Goal: Task Accomplishment & Management: Manage account settings

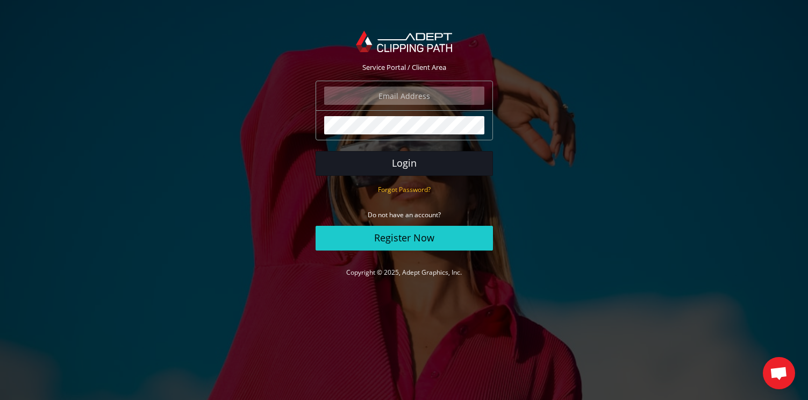
type input "marksommerlund@shoechapter.com"
click at [395, 162] on button "Login" at bounding box center [405, 163] width 178 height 25
